Goal: Information Seeking & Learning: Learn about a topic

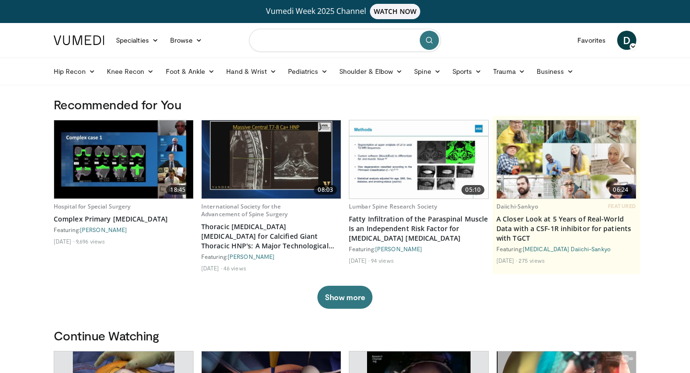
click at [313, 43] on input "Search topics, interventions" at bounding box center [345, 40] width 192 height 23
type input "**********"
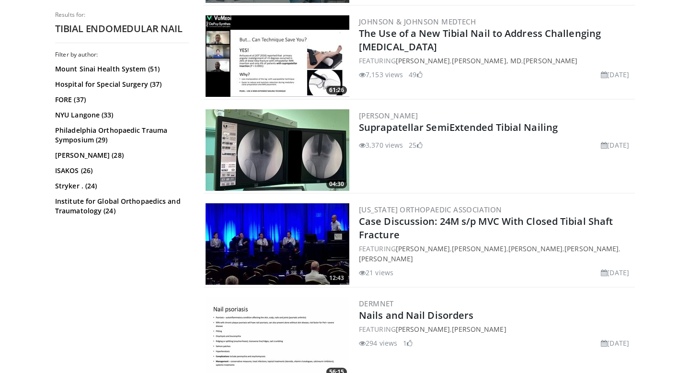
scroll to position [951, 0]
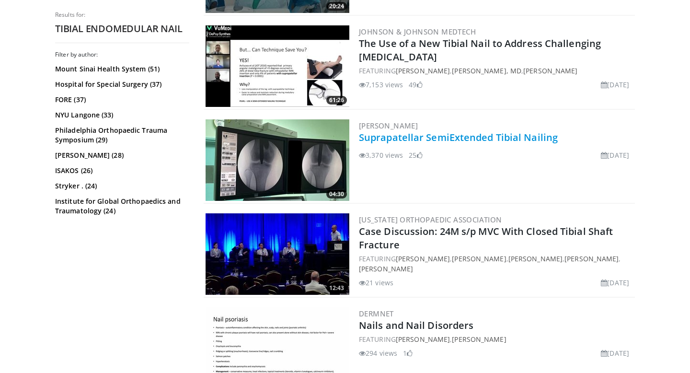
click at [468, 138] on link "Suprapatellar SemiExtended Tibial Nailing" at bounding box center [458, 137] width 199 height 13
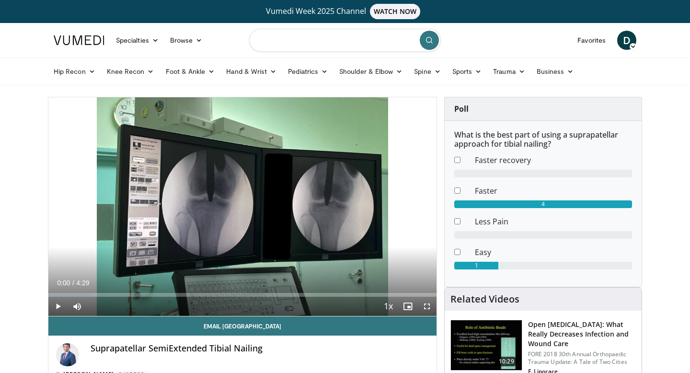
click at [322, 46] on input "Search topics, interventions" at bounding box center [345, 40] width 192 height 23
type input "*"
type input "**********"
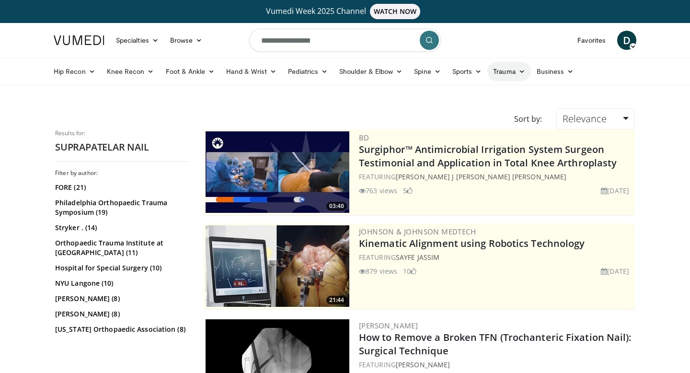
click at [522, 71] on icon at bounding box center [522, 71] width 7 height 7
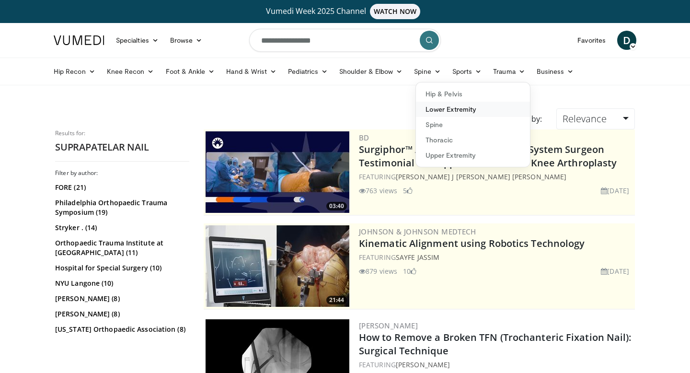
click at [458, 110] on link "Lower Extremity" at bounding box center [473, 109] width 114 height 15
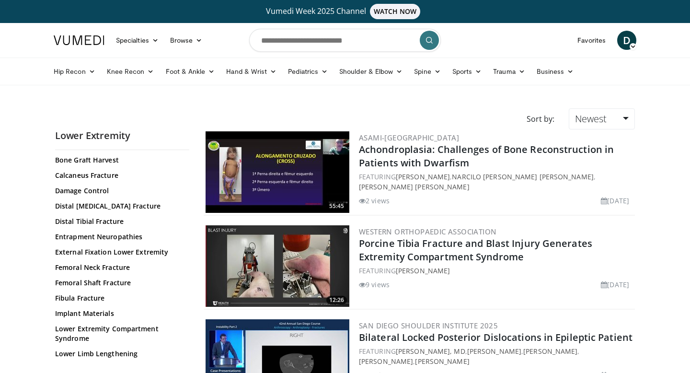
scroll to position [72, 0]
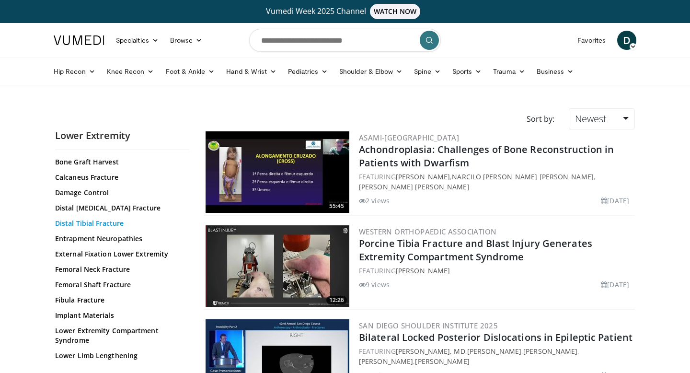
click at [97, 225] on link "Distal Tibial Fracture" at bounding box center [119, 224] width 129 height 10
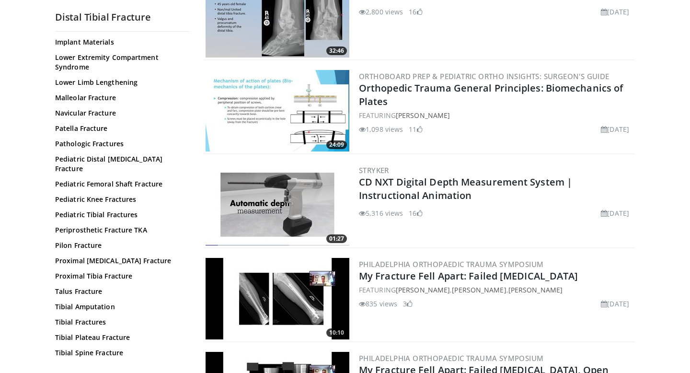
scroll to position [1577, 0]
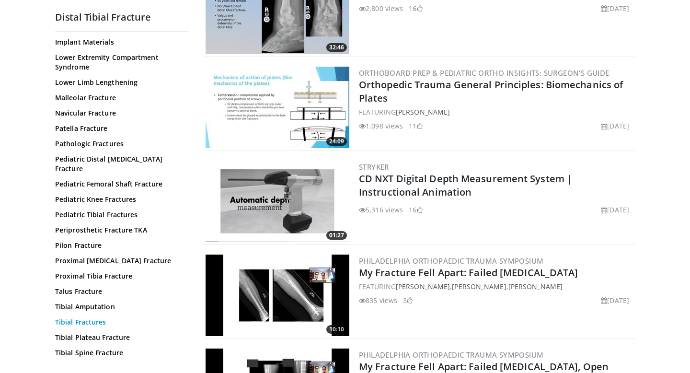
click at [93, 317] on link "Tibial Fractures" at bounding box center [119, 322] width 129 height 10
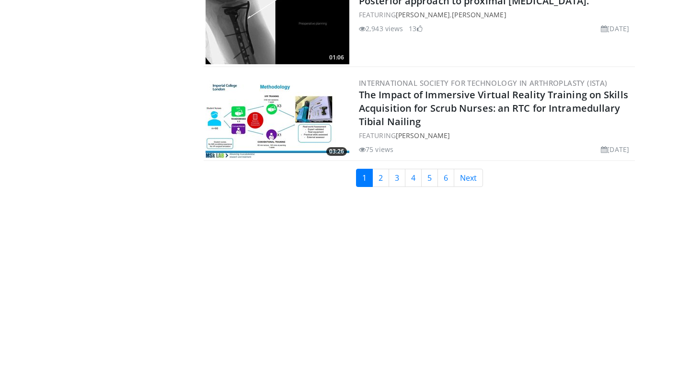
scroll to position [2316, 0]
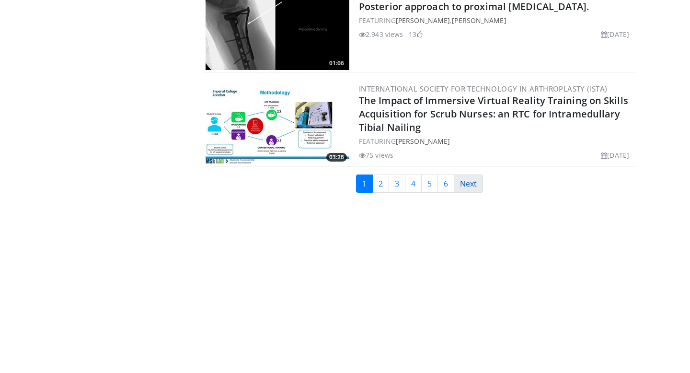
click at [463, 179] on link "Next" at bounding box center [468, 183] width 29 height 18
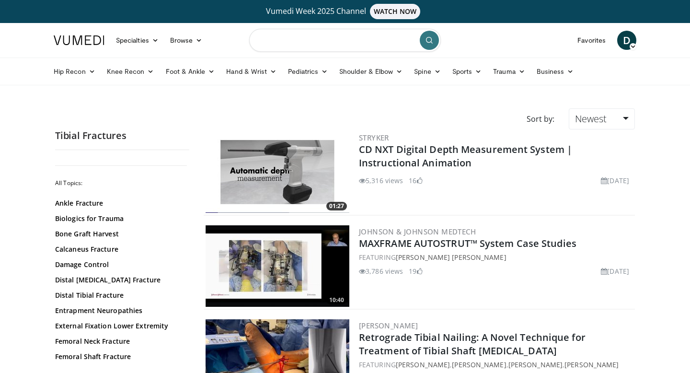
click at [330, 51] on input "Search topics, interventions" at bounding box center [345, 40] width 192 height 23
type input "**********"
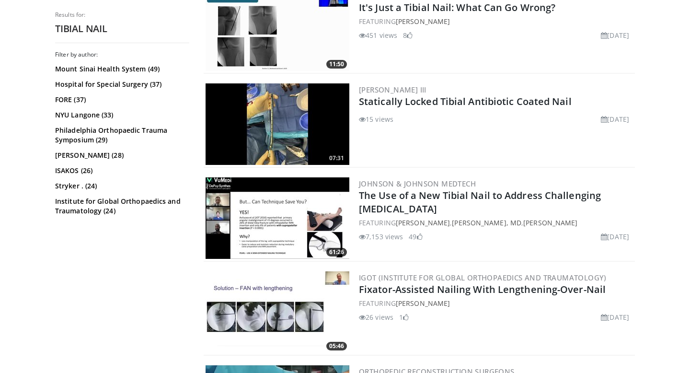
scroll to position [332, 0]
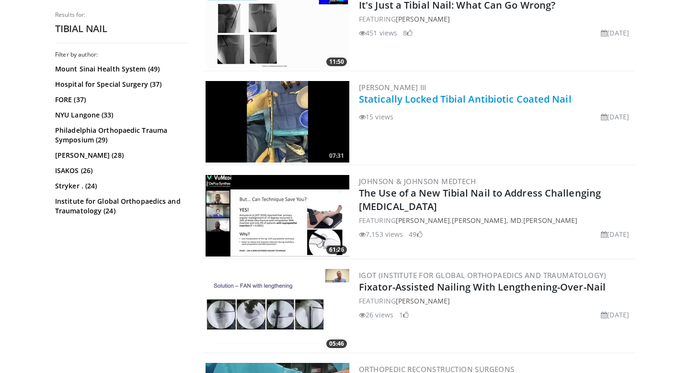
click at [408, 101] on link "Statically Locked Tibial Antibiotic Coated Nail" at bounding box center [465, 99] width 213 height 13
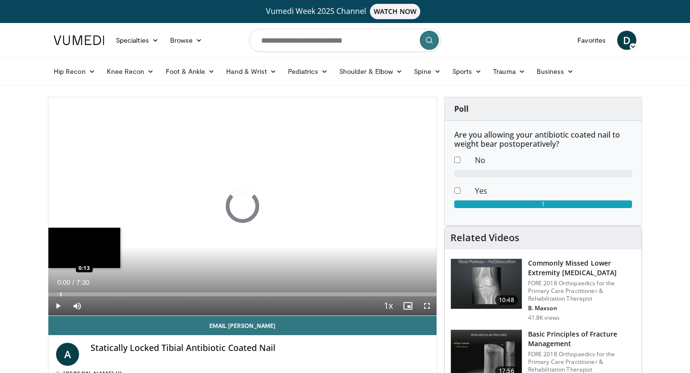
click at [61, 295] on div "Progress Bar" at bounding box center [60, 294] width 1 height 4
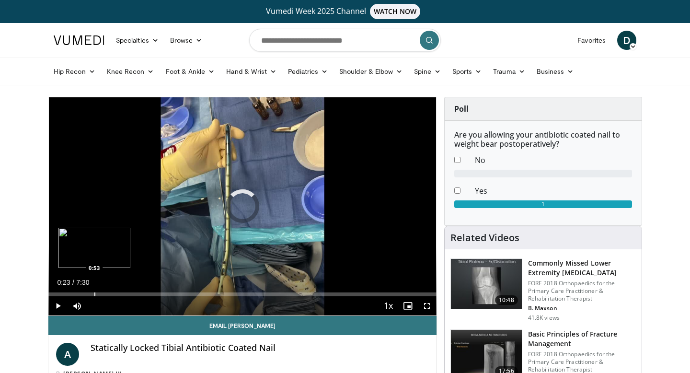
click at [94, 294] on div "Progress Bar" at bounding box center [94, 294] width 1 height 4
click at [128, 294] on div "Progress Bar" at bounding box center [128, 294] width 1 height 4
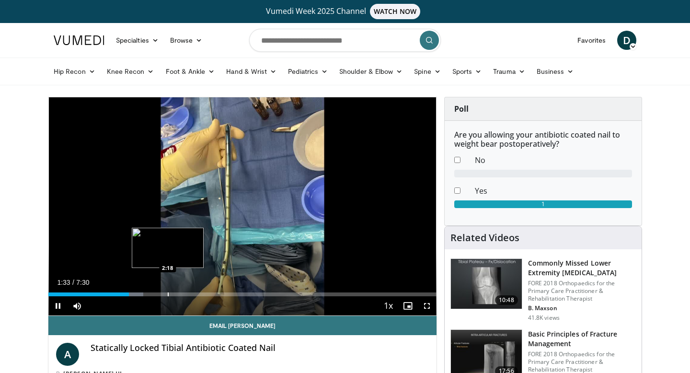
click at [168, 294] on div "Progress Bar" at bounding box center [168, 294] width 1 height 4
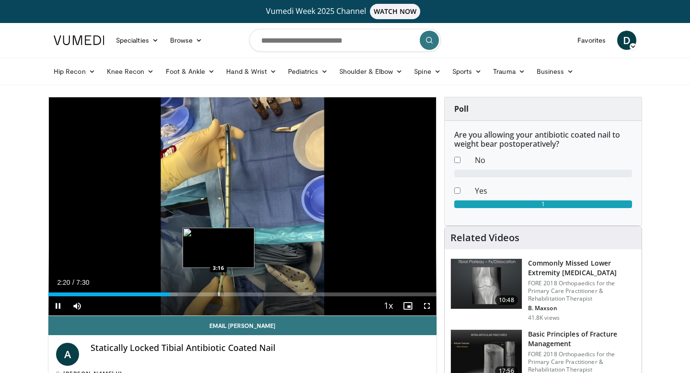
click at [219, 295] on div "Progress Bar" at bounding box center [219, 294] width 1 height 4
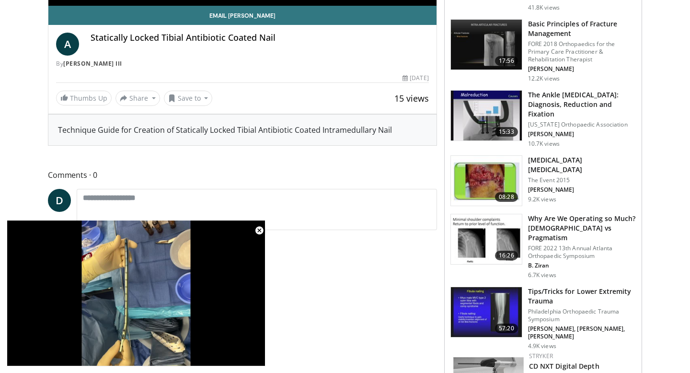
scroll to position [322, 0]
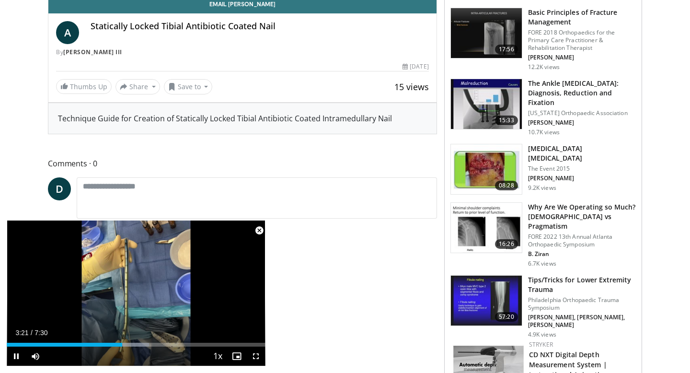
click at [258, 232] on span "Video Player" at bounding box center [259, 230] width 19 height 19
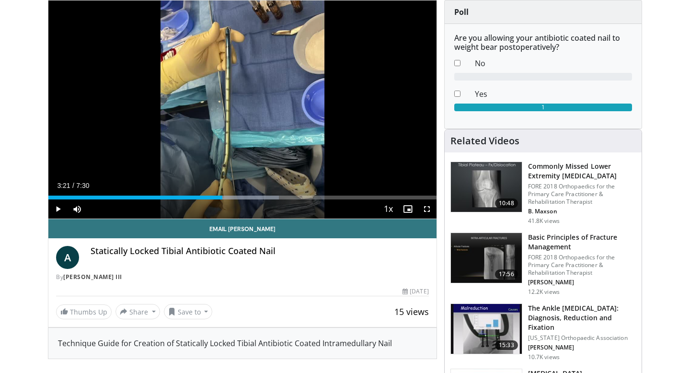
scroll to position [0, 0]
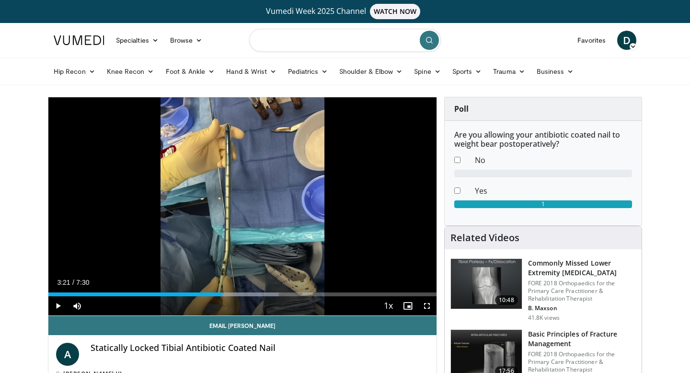
click at [307, 45] on input "Search topics, interventions" at bounding box center [345, 40] width 192 height 23
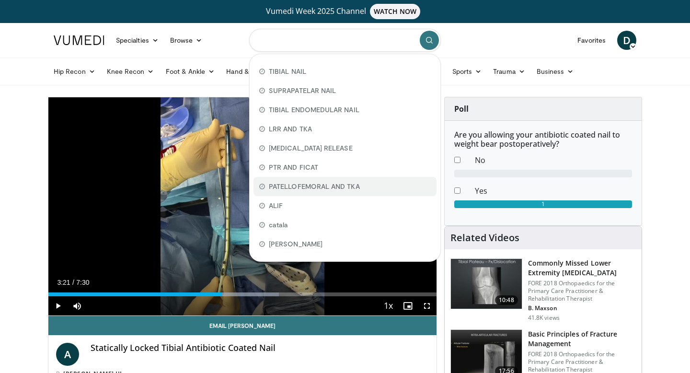
scroll to position [13, 0]
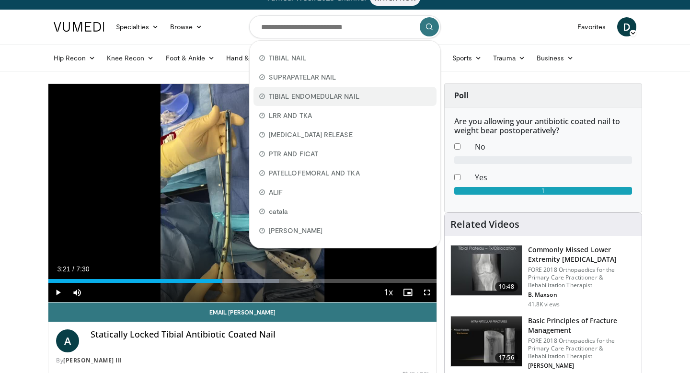
click at [327, 102] on div "TIBIAL ENDOMEDULAR NAIL" at bounding box center [345, 96] width 183 height 19
type input "**********"
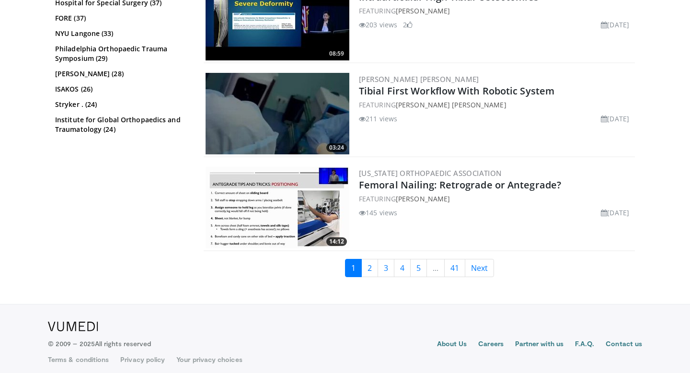
scroll to position [2414, 0]
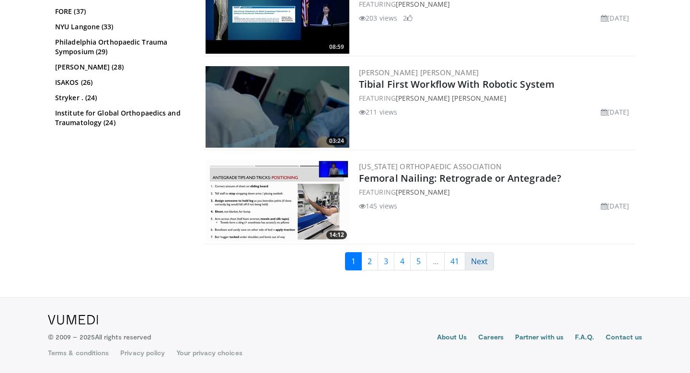
click at [478, 262] on link "Next" at bounding box center [479, 261] width 29 height 18
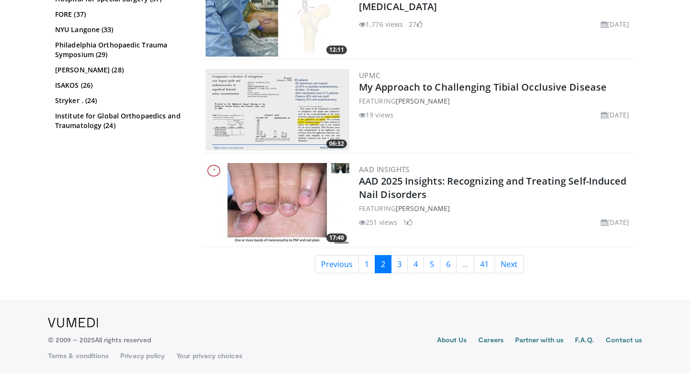
scroll to position [2414, 0]
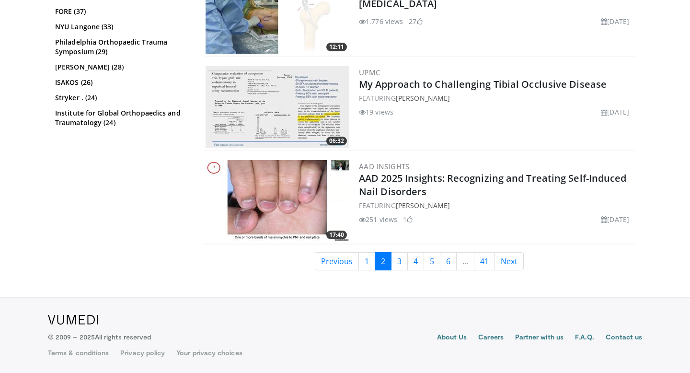
click at [512, 257] on link "Next" at bounding box center [509, 261] width 29 height 18
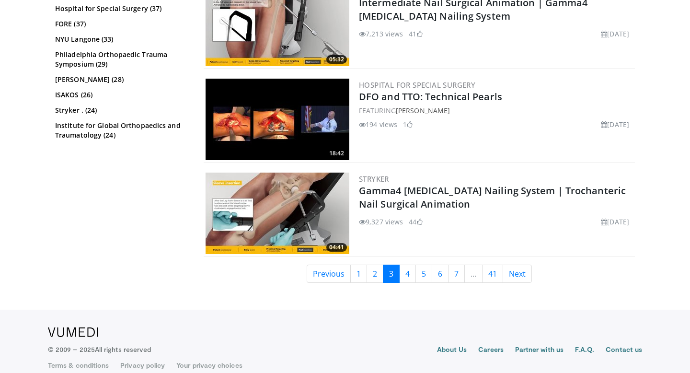
scroll to position [2320, 0]
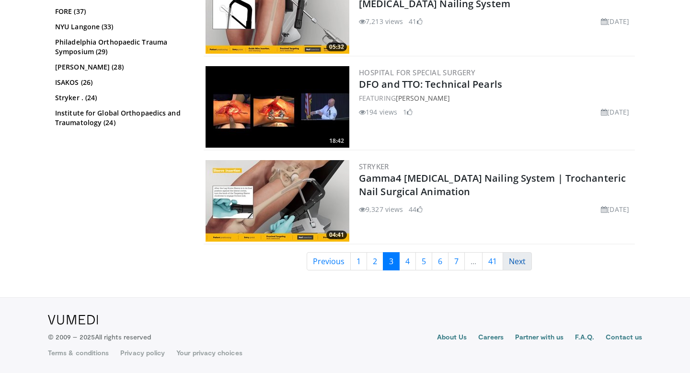
click at [522, 257] on link "Next" at bounding box center [517, 261] width 29 height 18
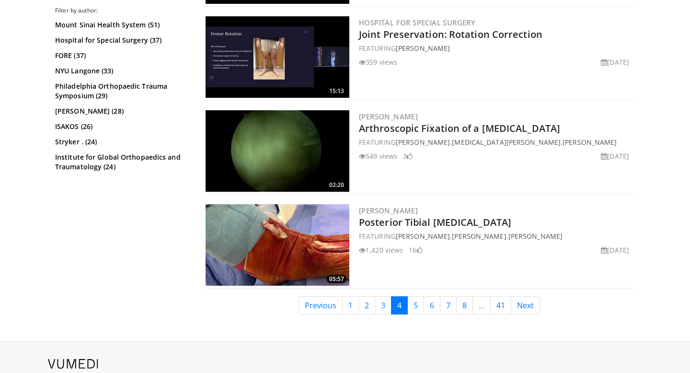
scroll to position [2320, 0]
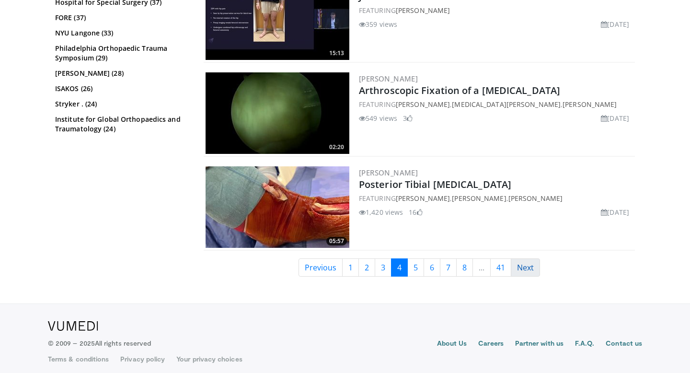
click at [525, 265] on link "Next" at bounding box center [525, 267] width 29 height 18
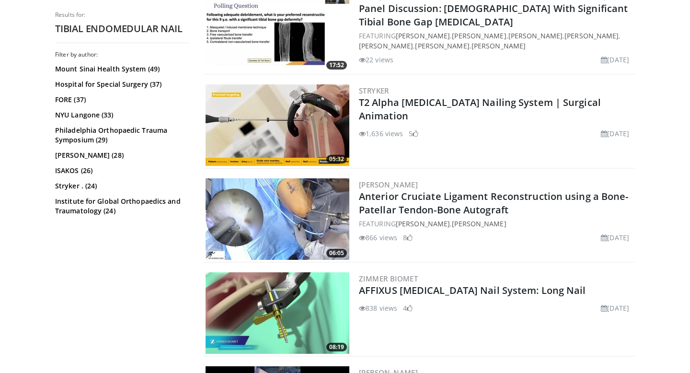
scroll to position [1838, 0]
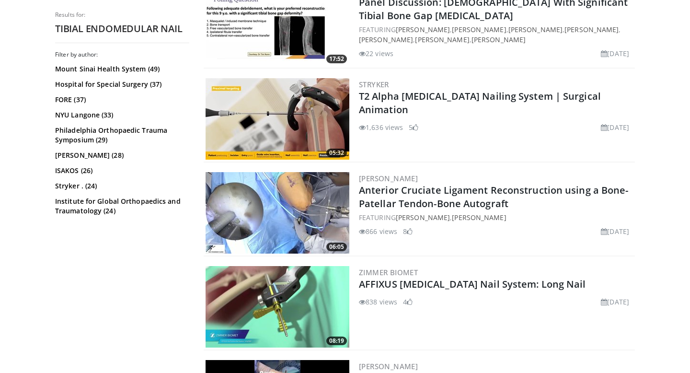
click at [421, 103] on h2 "T2 Alpha [MEDICAL_DATA] Nailing System | Surgical Animation" at bounding box center [496, 103] width 274 height 27
click at [423, 97] on link "T2 Alpha [MEDICAL_DATA] Nailing System | Surgical Animation" at bounding box center [480, 103] width 242 height 26
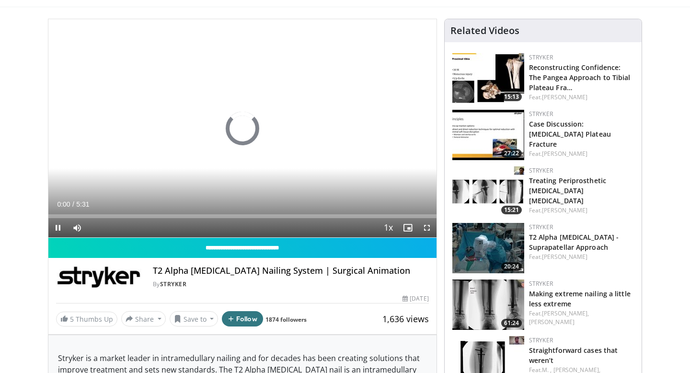
scroll to position [82, 0]
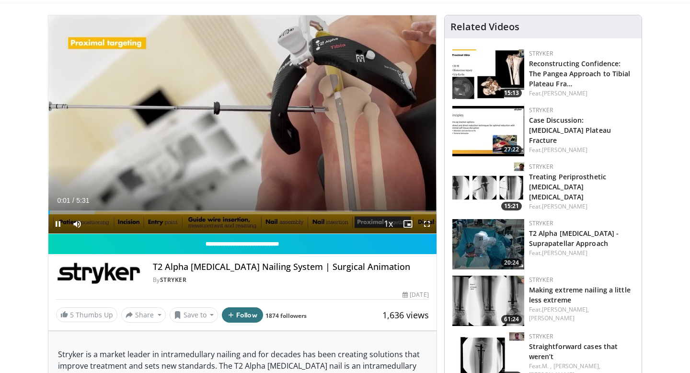
click at [504, 242] on img at bounding box center [488, 244] width 72 height 50
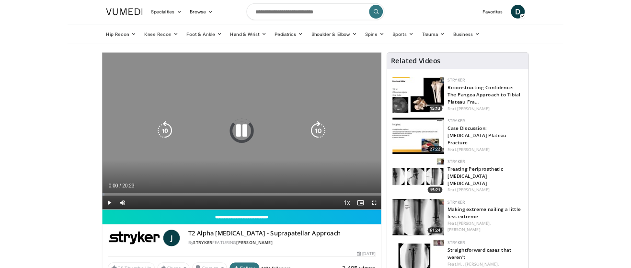
scroll to position [27, 0]
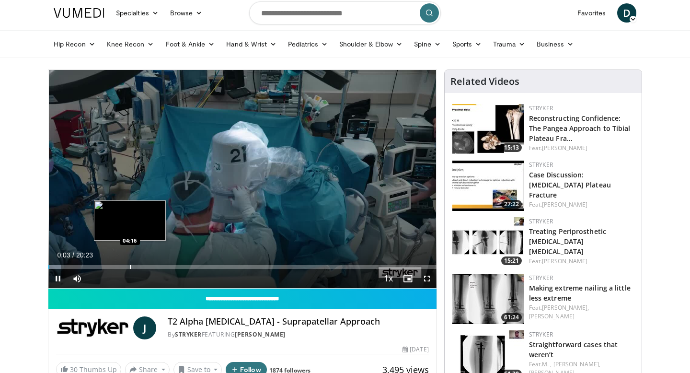
click at [130, 268] on div "Progress Bar" at bounding box center [130, 267] width 1 height 4
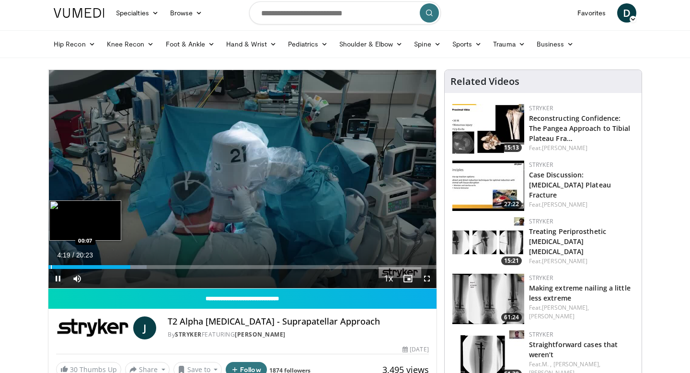
click at [50, 266] on div "04:19" at bounding box center [89, 267] width 82 height 4
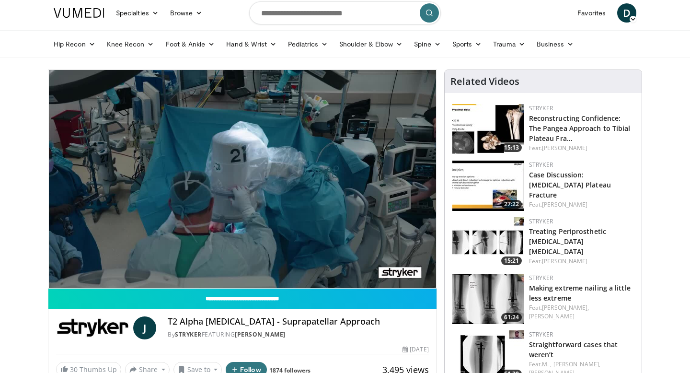
click at [226, 224] on div "10 seconds Tap to unmute" at bounding box center [242, 179] width 388 height 218
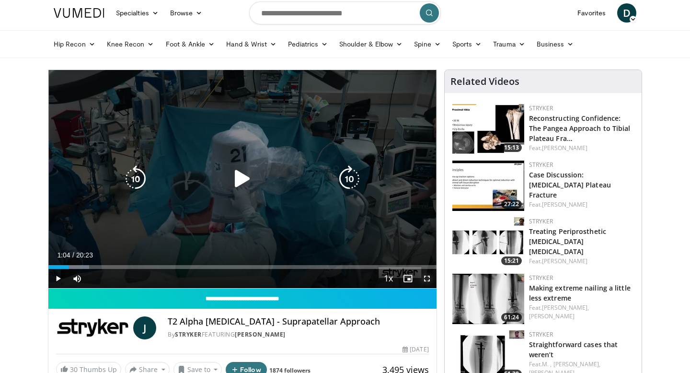
click at [430, 278] on span "Video Player" at bounding box center [426, 278] width 19 height 19
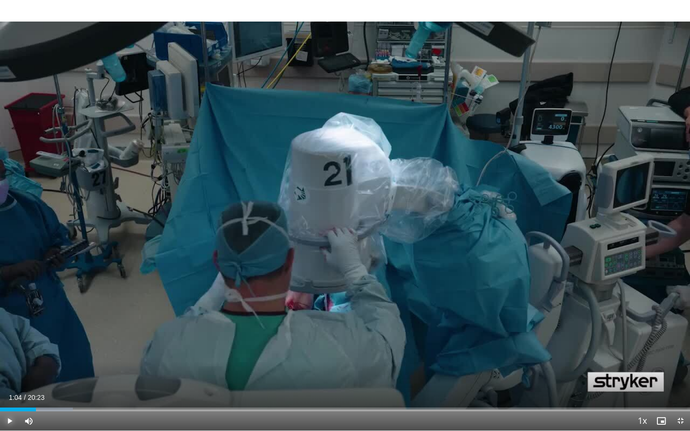
click at [11, 372] on span "Video Player" at bounding box center [9, 421] width 19 height 19
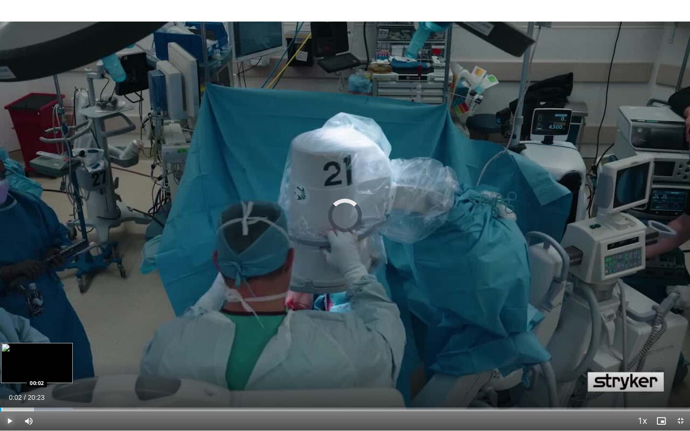
click at [1, 372] on div "Progress Bar" at bounding box center [1, 410] width 1 height 4
click at [50, 372] on div "Progress Bar" at bounding box center [50, 410] width 1 height 4
click at [42, 372] on div "Loaded : 12.96% 01:29 01:15" at bounding box center [345, 407] width 690 height 9
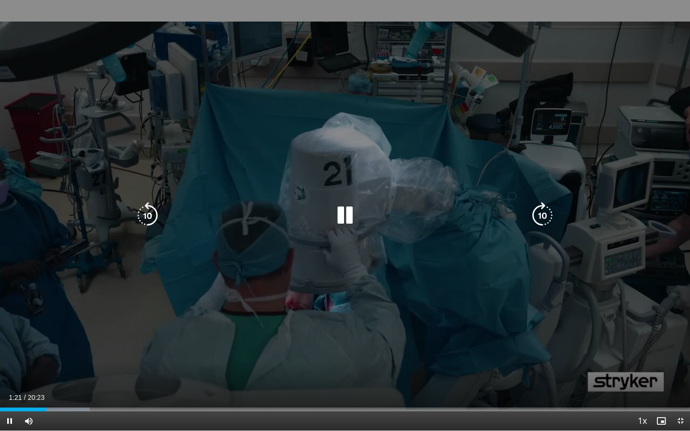
click at [355, 212] on icon "Video Player" at bounding box center [345, 215] width 27 height 27
click at [336, 212] on icon "Video Player" at bounding box center [345, 215] width 27 height 27
click at [346, 208] on icon "Video Player" at bounding box center [345, 215] width 27 height 27
click at [517, 168] on div "10 seconds Tap to unmute" at bounding box center [345, 215] width 690 height 431
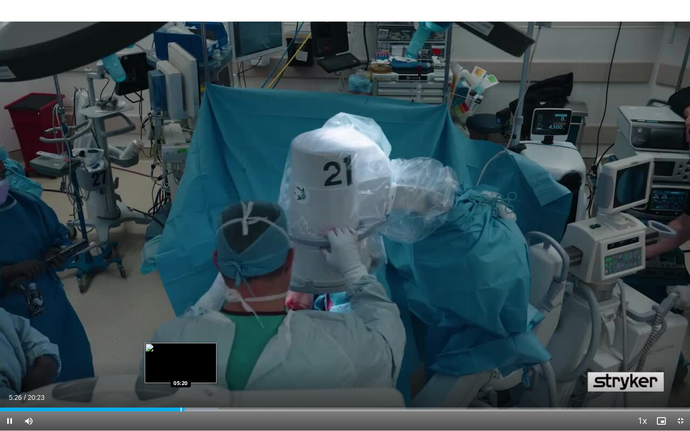
click at [181, 372] on div "Progress Bar" at bounding box center [181, 410] width 1 height 4
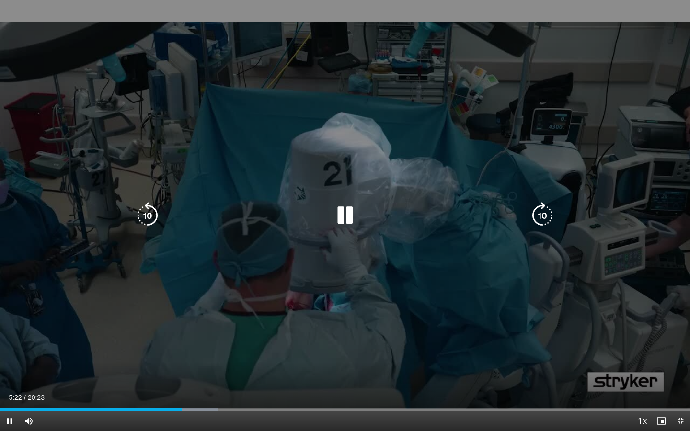
click at [344, 219] on icon "Video Player" at bounding box center [345, 215] width 27 height 27
click at [332, 227] on icon "Video Player" at bounding box center [345, 215] width 27 height 27
